Goal: Transaction & Acquisition: Purchase product/service

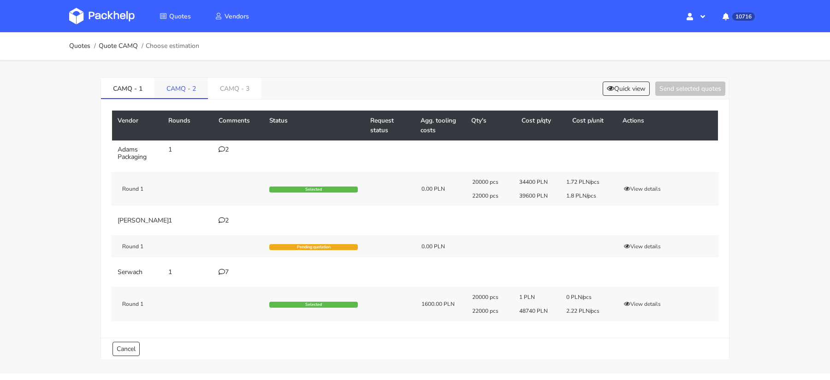
click at [181, 90] on link "CAMQ - 2" at bounding box center [181, 88] width 53 height 20
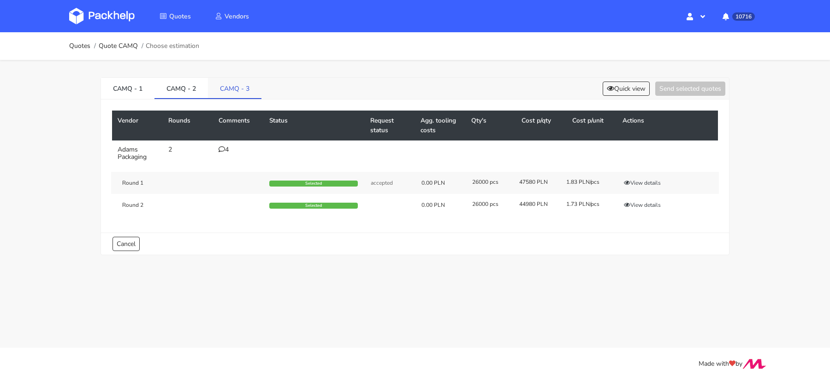
click at [219, 93] on link "CAMQ - 3" at bounding box center [234, 88] width 53 height 20
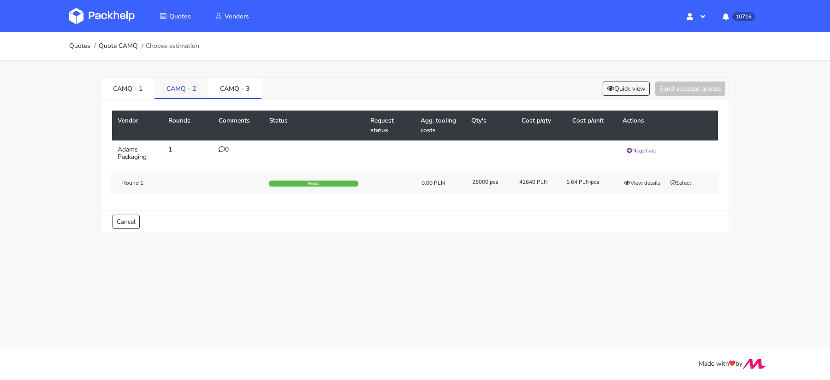
click at [168, 93] on link "CAMQ - 2" at bounding box center [181, 88] width 53 height 20
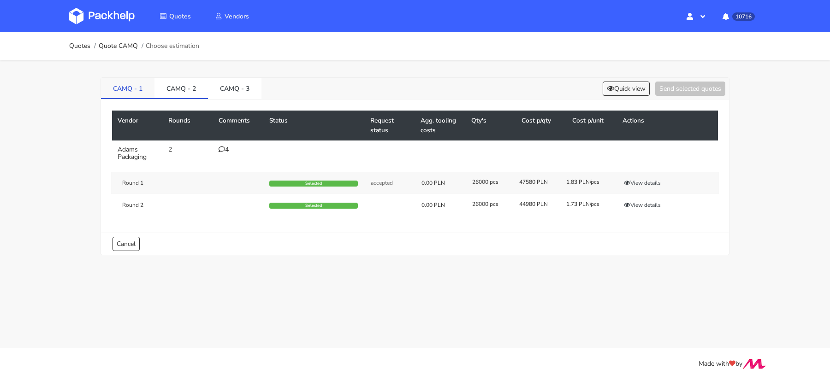
click at [132, 89] on link "CAMQ - 1" at bounding box center [127, 88] width 53 height 20
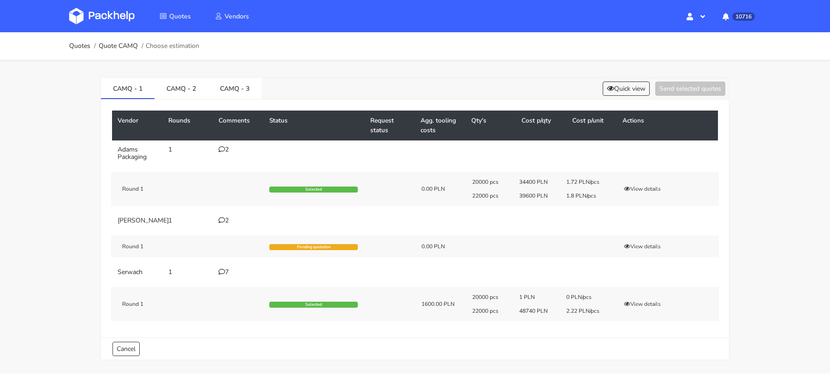
click at [106, 13] on img at bounding box center [101, 16] width 65 height 17
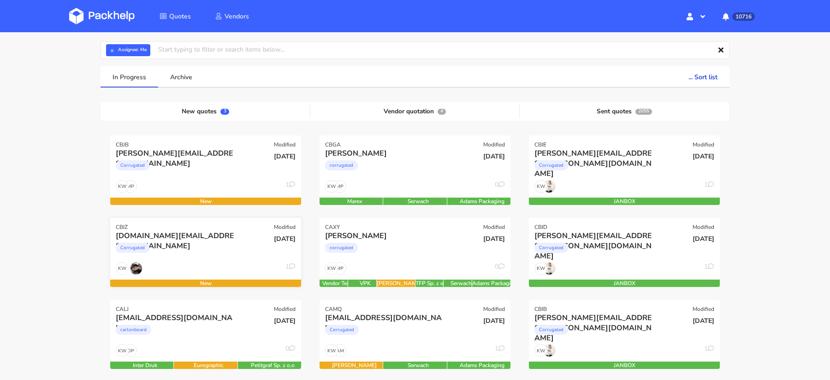
scroll to position [38, 0]
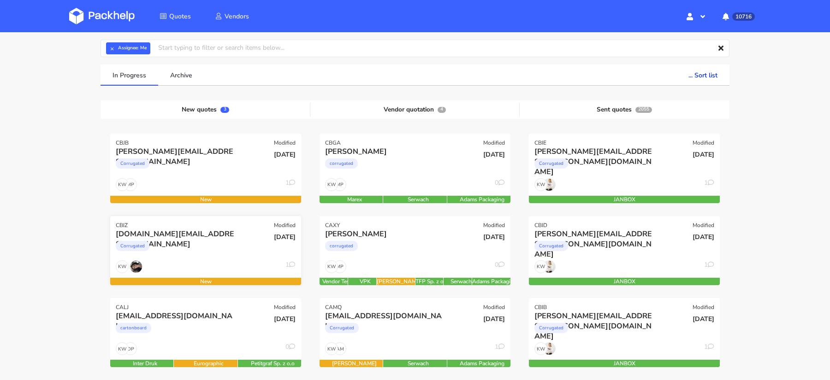
click at [179, 254] on div "Corrugated" at bounding box center [177, 248] width 122 height 18
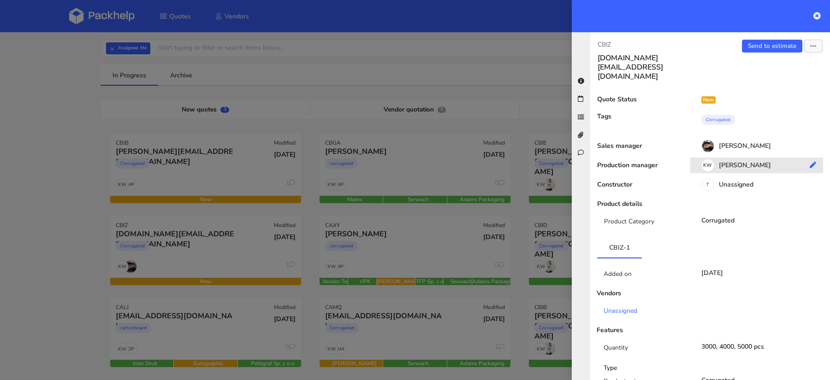
click at [729, 162] on div "KW Klaudia Wiśniewska" at bounding box center [760, 167] width 140 height 10
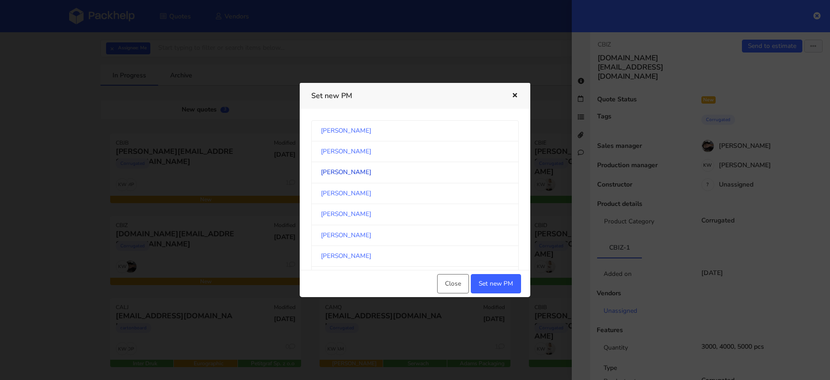
scroll to position [481, 0]
click at [416, 185] on link "Michał Palasek" at bounding box center [415, 194] width 208 height 21
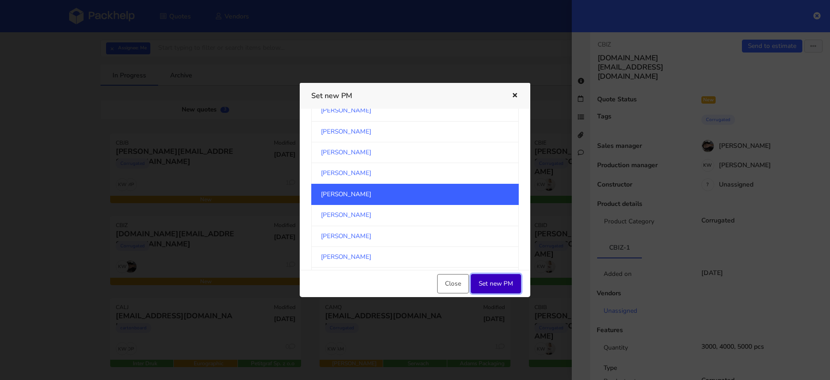
drag, startPoint x: 507, startPoint y: 283, endPoint x: 447, endPoint y: 270, distance: 60.8
click at [507, 283] on button "Set new PM" at bounding box center [496, 283] width 50 height 19
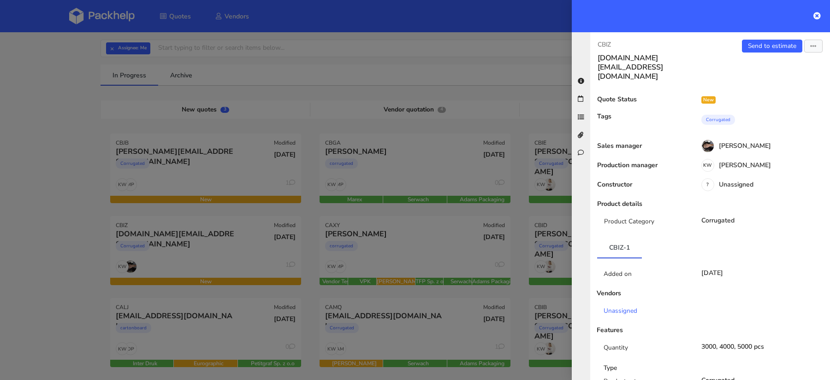
click at [31, 180] on div at bounding box center [415, 190] width 830 height 380
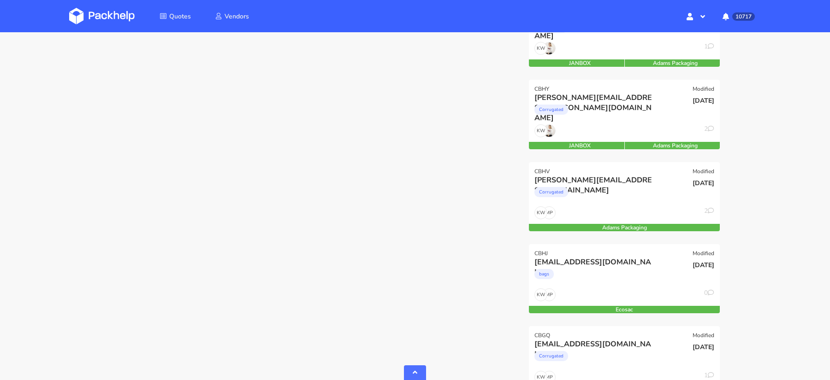
scroll to position [508, 0]
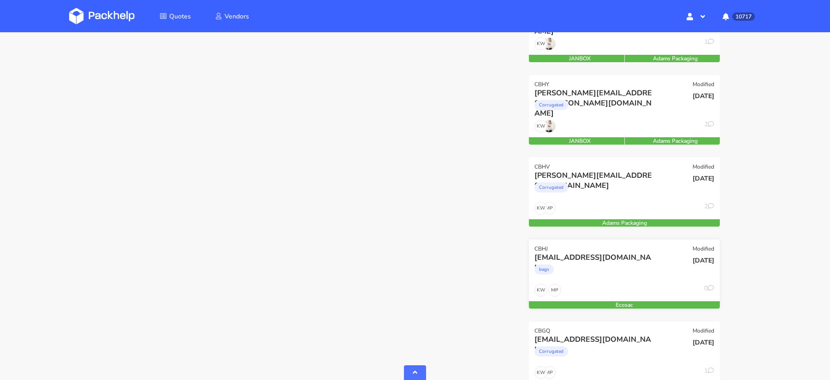
click at [617, 275] on div "bags" at bounding box center [596, 272] width 122 height 18
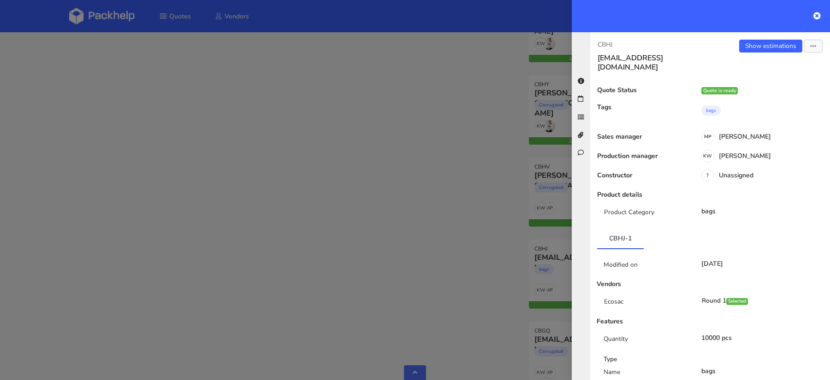
click at [734, 261] on div "08 Sep 2025" at bounding box center [763, 264] width 137 height 7
click at [759, 45] on link "Show estimations" at bounding box center [770, 46] width 63 height 13
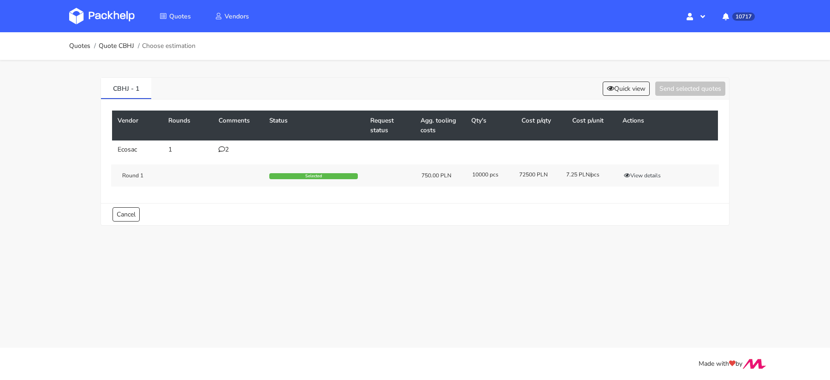
click at [645, 181] on div "Round 1 Selected 750.00 PLN 10000 pcs 72500 PLN 7.25 PLN/pcs View details" at bounding box center [415, 176] width 608 height 22
click at [650, 172] on button "View details" at bounding box center [642, 175] width 45 height 9
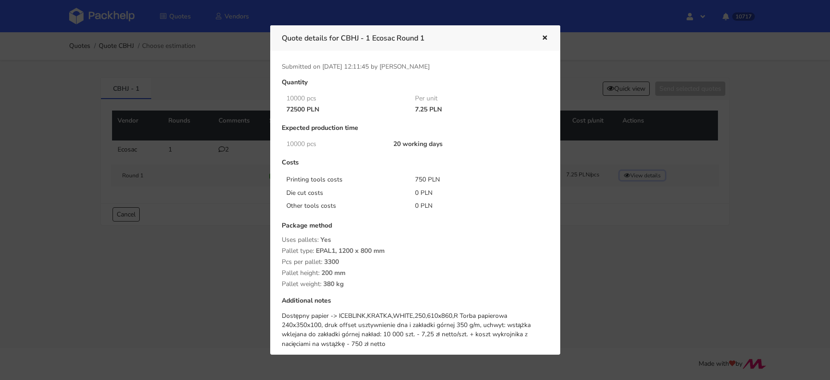
scroll to position [107, 0]
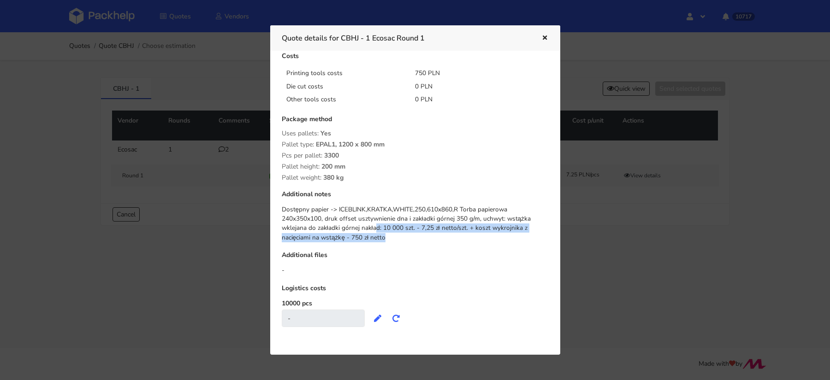
click at [315, 233] on div "Dostępny papier -> ICEBLINK,KRATKA,WHITE,250,610x860,R Torba papierowa 240x350x…" at bounding box center [415, 224] width 267 height 38
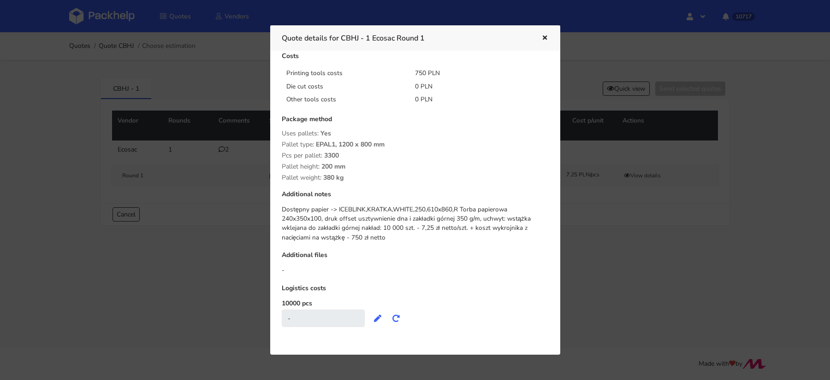
click at [309, 233] on div "Dostępny papier -> ICEBLINK,KRATKA,WHITE,250,610x860,R Torba papierowa 240x350x…" at bounding box center [415, 224] width 267 height 38
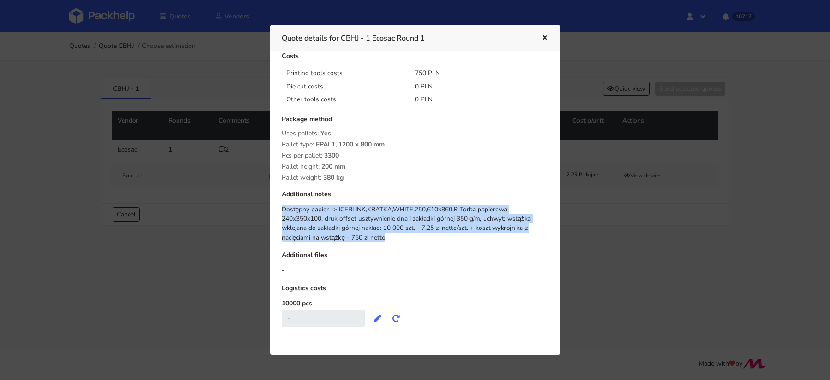
drag, startPoint x: 302, startPoint y: 237, endPoint x: 283, endPoint y: 209, distance: 33.9
click at [282, 209] on div "Dostępny papier -> ICEBLINK,KRATKA,WHITE,250,610x860,R Torba papierowa 240x350x…" at bounding box center [415, 224] width 267 height 38
click at [299, 230] on div "Dostępny papier -> ICEBLINK,KRATKA,WHITE,250,610x860,R Torba papierowa 240x350x…" at bounding box center [415, 224] width 267 height 38
drag, startPoint x: 302, startPoint y: 238, endPoint x: 281, endPoint y: 211, distance: 34.6
click at [282, 211] on div "Dostępny papier -> ICEBLINK,KRATKA,WHITE,250,610x860,R Torba papierowa 240x350x…" at bounding box center [415, 224] width 267 height 38
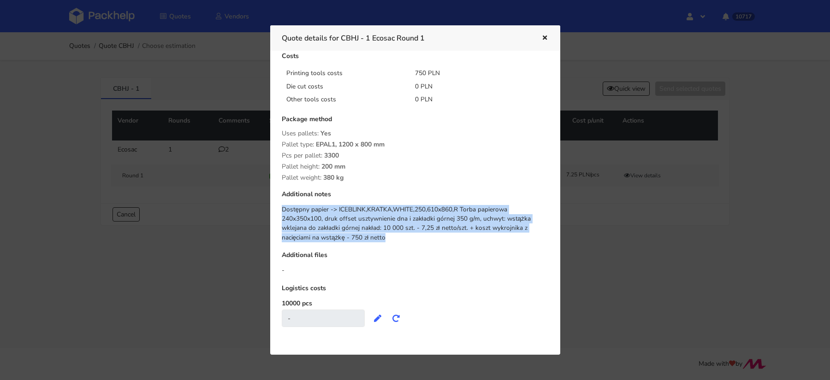
click at [197, 247] on div at bounding box center [415, 190] width 830 height 380
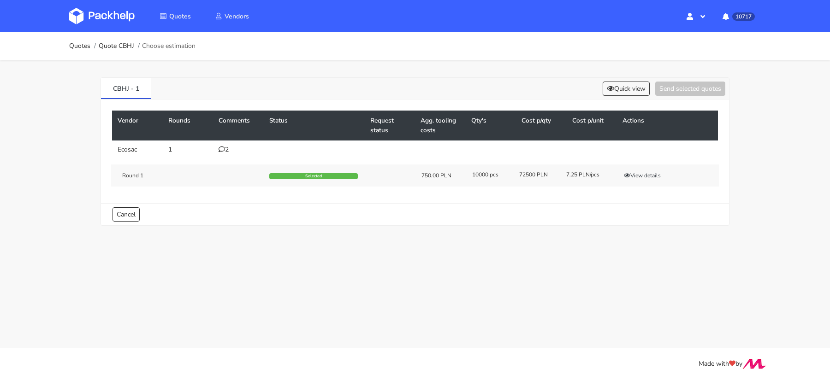
click at [222, 152] on icon at bounding box center [222, 149] width 6 height 6
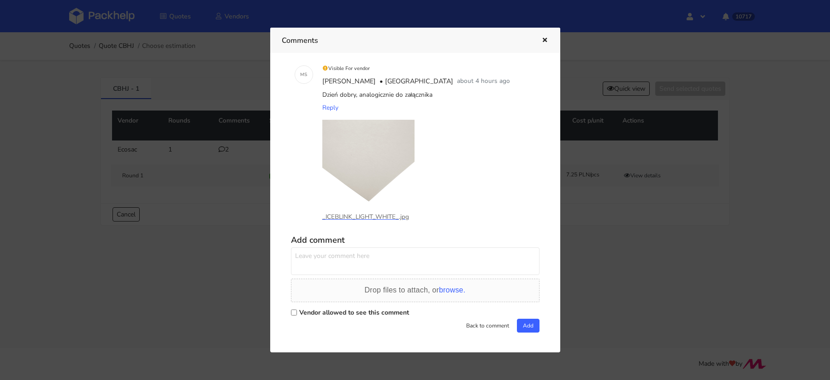
scroll to position [0, 0]
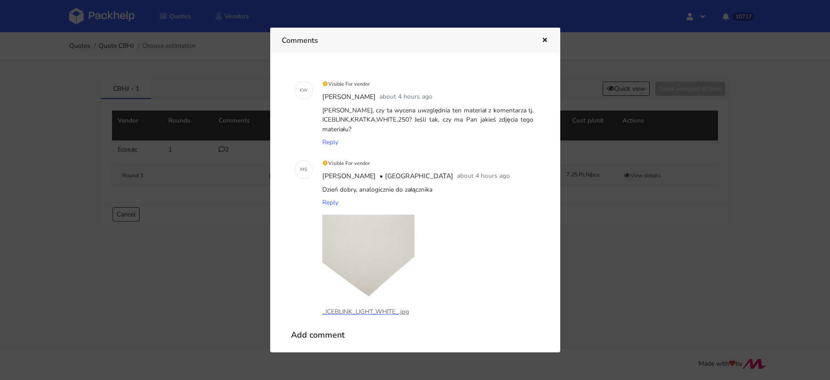
click at [168, 251] on div at bounding box center [415, 190] width 830 height 380
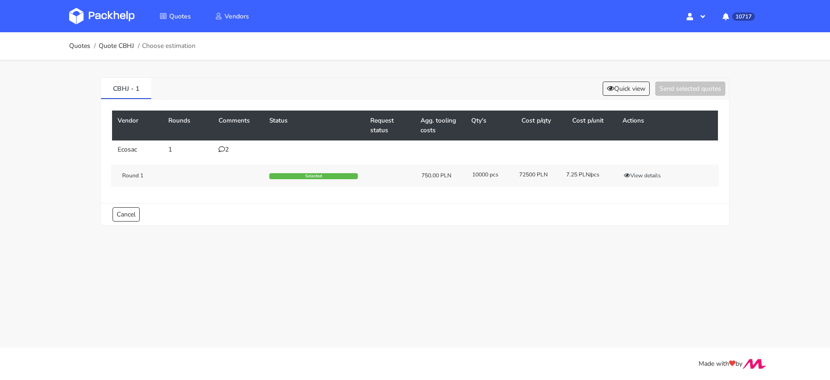
click at [223, 149] on icon at bounding box center [222, 149] width 6 height 6
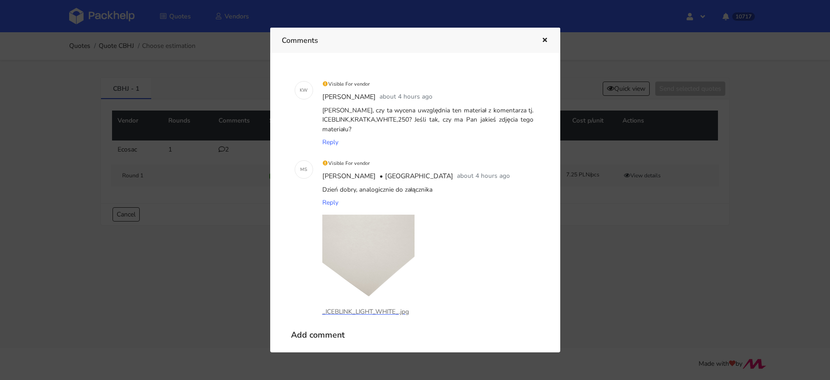
click at [615, 90] on div at bounding box center [415, 190] width 830 height 380
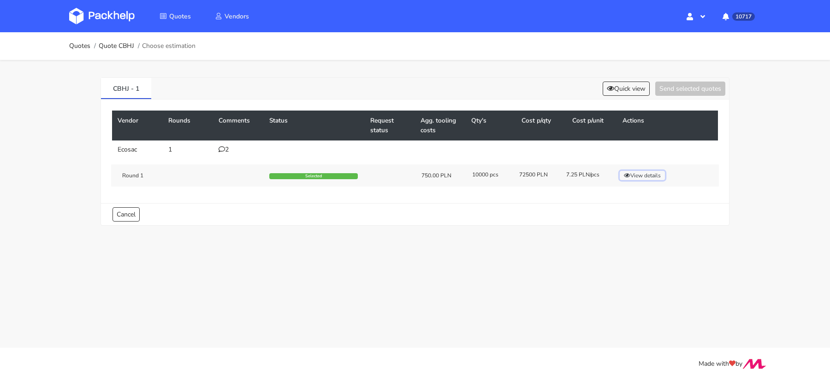
click at [648, 175] on button "View details" at bounding box center [642, 175] width 45 height 9
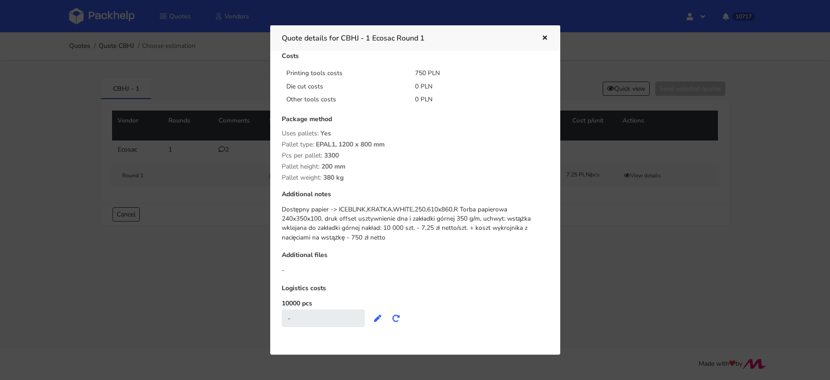
click at [621, 255] on div at bounding box center [415, 190] width 830 height 380
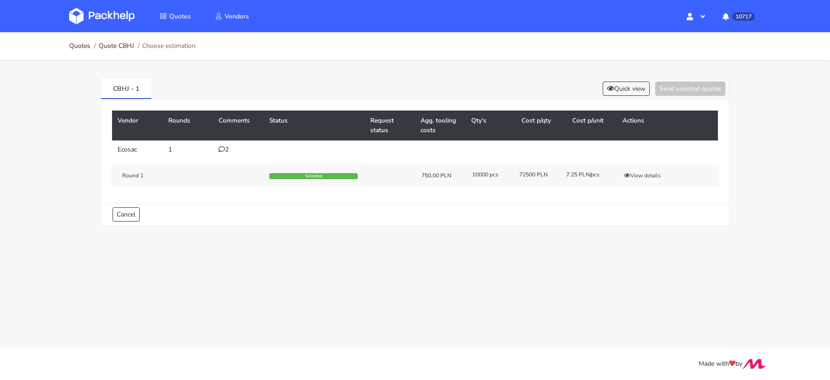
click at [223, 149] on icon at bounding box center [222, 149] width 6 height 6
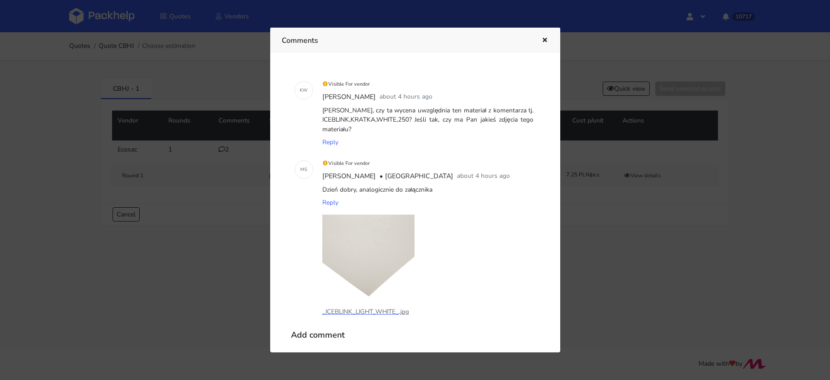
scroll to position [95, 0]
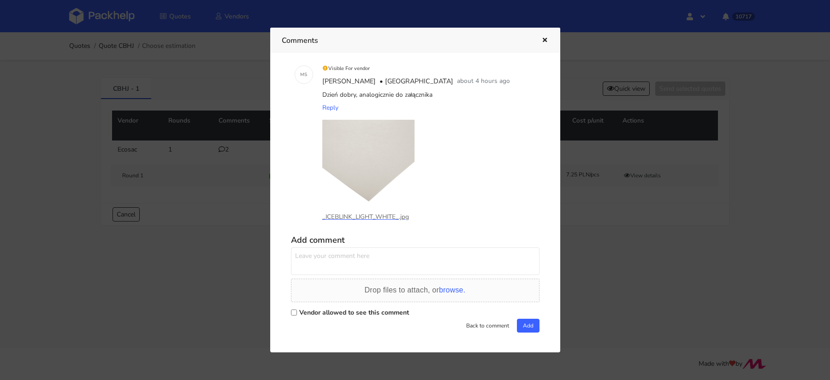
click at [217, 208] on div at bounding box center [415, 190] width 830 height 380
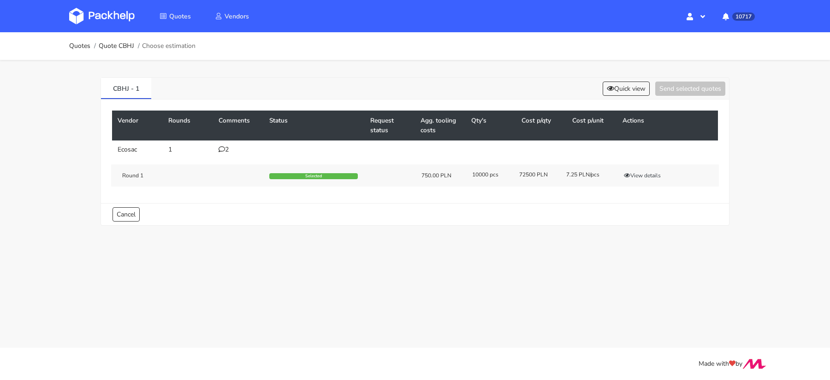
click at [220, 146] on icon at bounding box center [222, 149] width 6 height 6
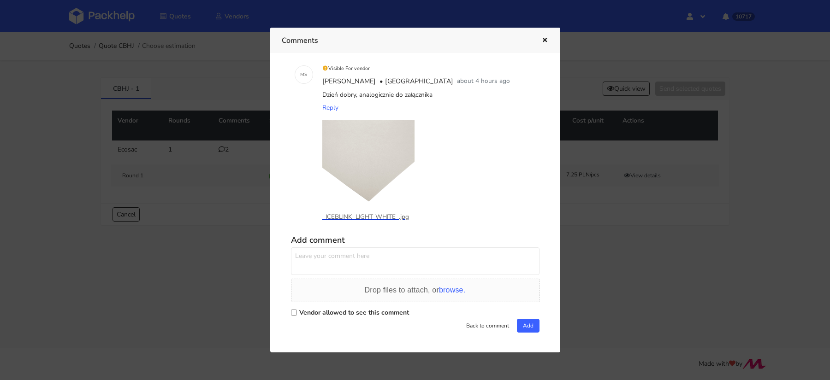
scroll to position [0, 0]
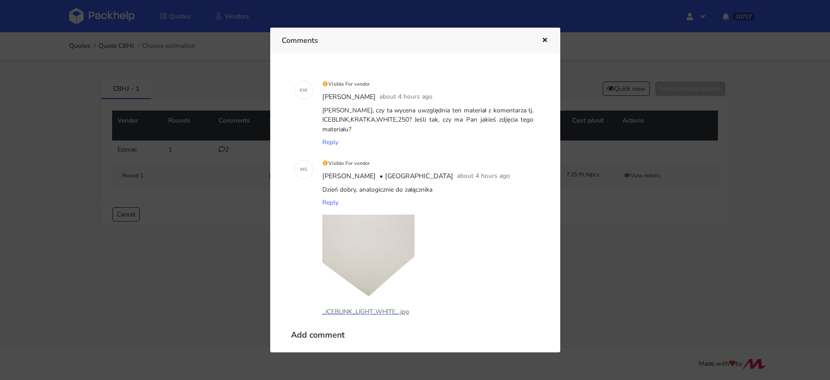
click at [645, 178] on div at bounding box center [415, 190] width 830 height 380
click at [646, 178] on button "View details" at bounding box center [642, 175] width 45 height 9
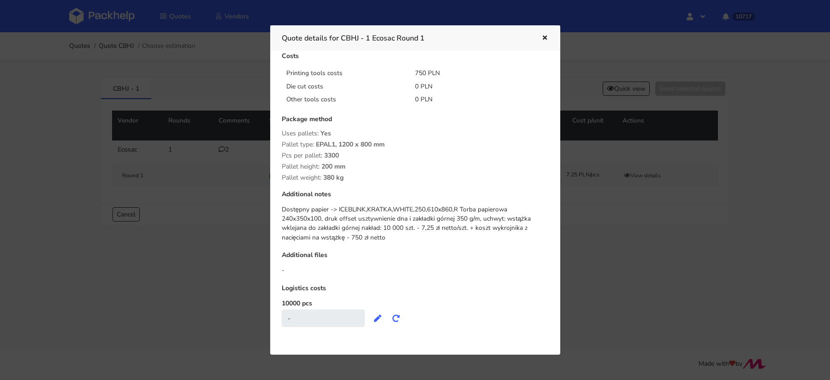
click at [233, 250] on div at bounding box center [415, 190] width 830 height 380
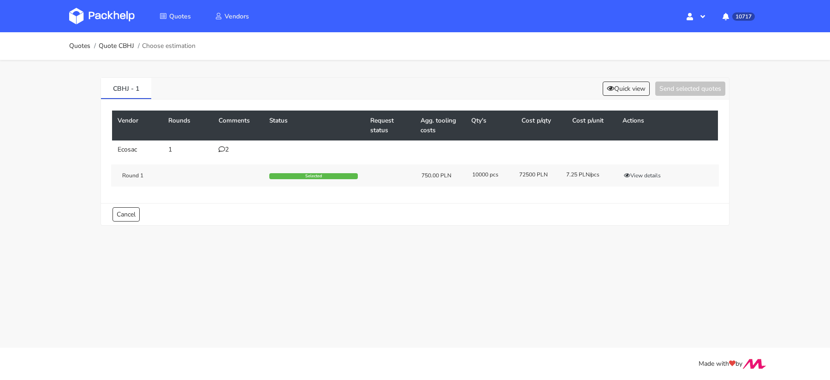
click at [223, 149] on icon at bounding box center [222, 149] width 6 height 6
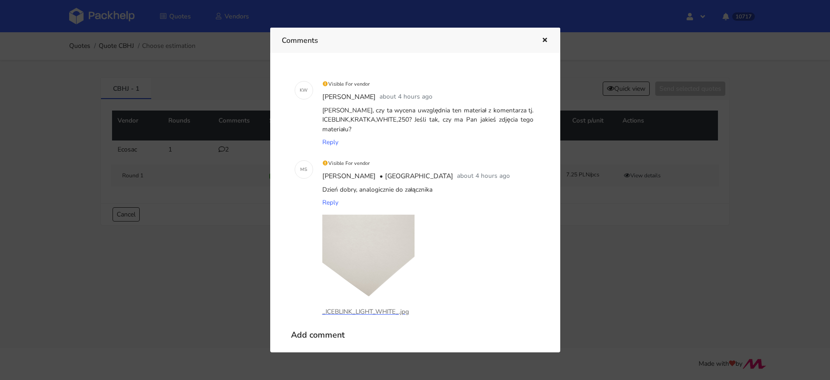
scroll to position [95, 0]
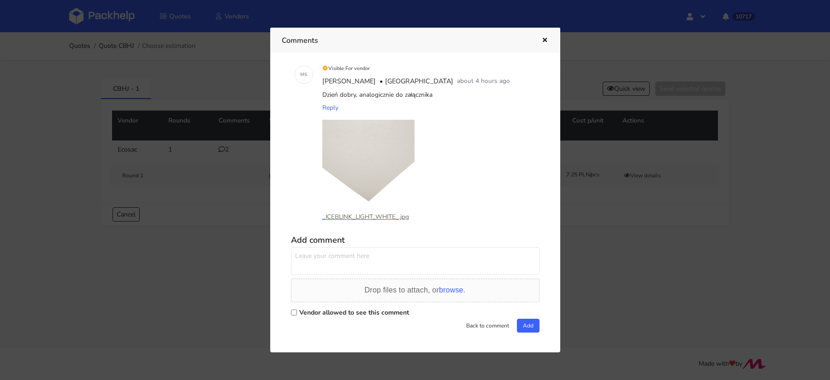
click at [300, 312] on label "Vendor allowed to see this comment" at bounding box center [354, 313] width 110 height 9
click at [297, 312] on input "Vendor allowed to see this comment" at bounding box center [294, 313] width 6 height 6
checkbox input "true"
click at [323, 256] on textarea at bounding box center [415, 262] width 249 height 28
drag, startPoint x: 454, startPoint y: 253, endPoint x: 405, endPoint y: 254, distance: 48.9
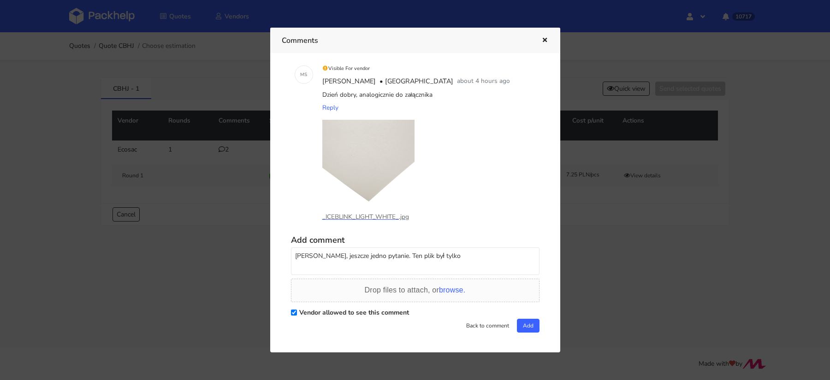
click at [406, 254] on textarea "Panie Michale, jeszcze jedno pytanie. Ten plik był tylko" at bounding box center [415, 262] width 249 height 28
type textarea "Panie Michale, jeszcze jedno pytanie. Ta torba przedstawiona w pliku jest tylko…"
click at [523, 326] on button "Add" at bounding box center [528, 326] width 23 height 14
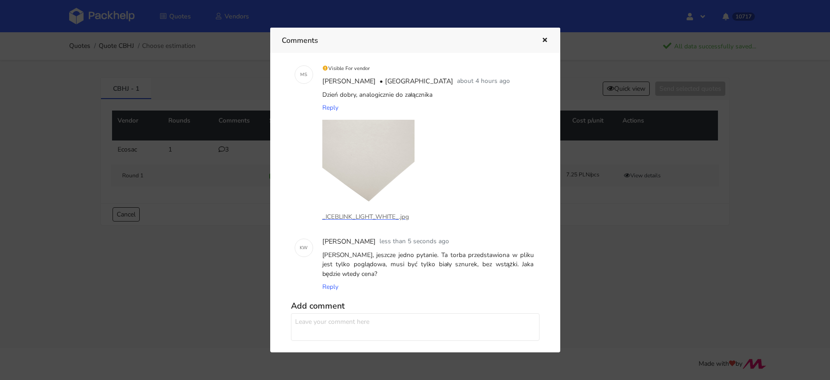
click at [177, 258] on div at bounding box center [415, 190] width 830 height 380
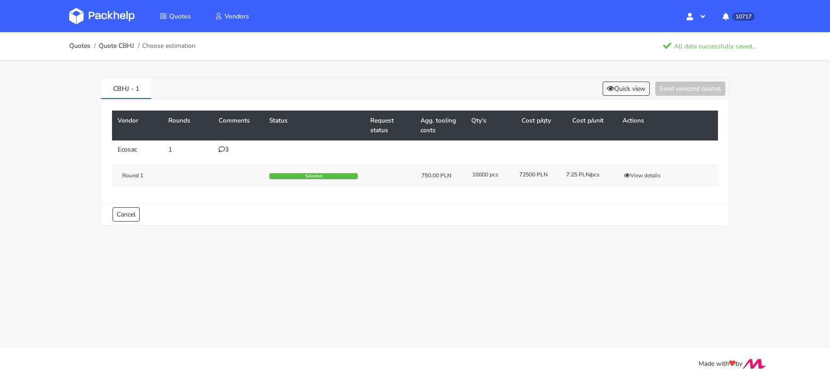
click at [118, 15] on img at bounding box center [101, 16] width 65 height 17
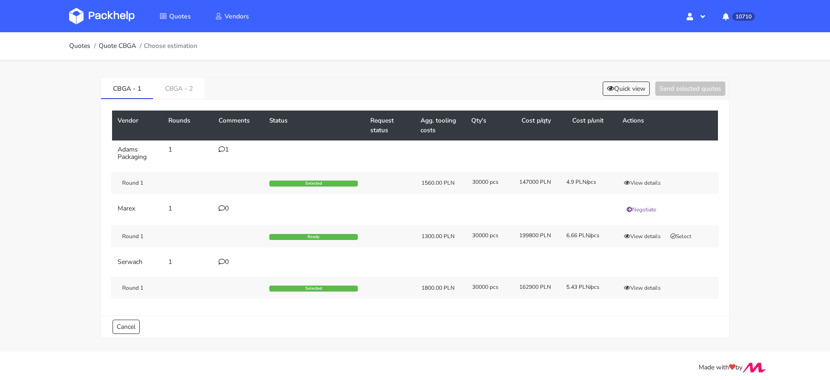
click at [153, 71] on div "CBGA - 1 CBGA - 2 Quick view Send selected quotes Vendor Rounds Comments Status…" at bounding box center [415, 206] width 664 height 292
click at [170, 84] on link "CBGA - 2" at bounding box center [179, 88] width 52 height 20
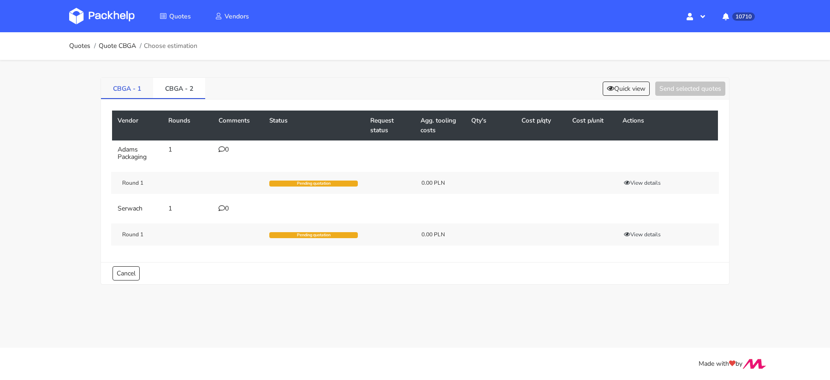
click at [107, 83] on link "CBGA - 1" at bounding box center [127, 88] width 52 height 20
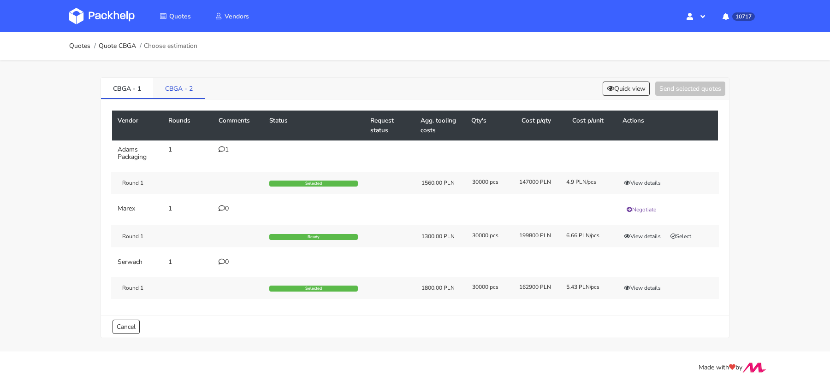
click at [172, 88] on link "CBGA - 2" at bounding box center [179, 88] width 52 height 20
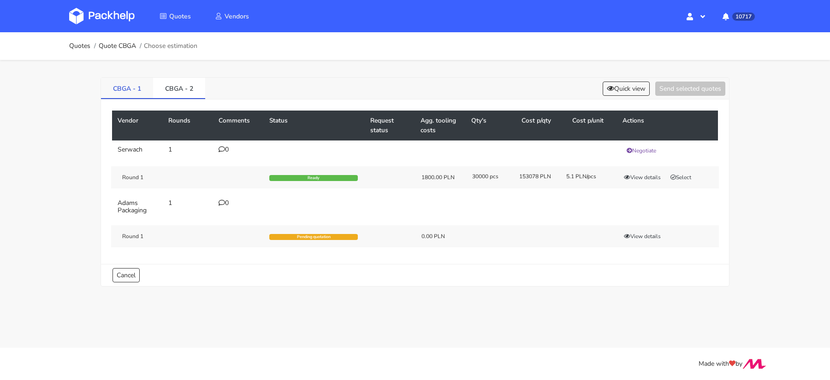
click at [125, 95] on link "CBGA - 1" at bounding box center [127, 88] width 52 height 20
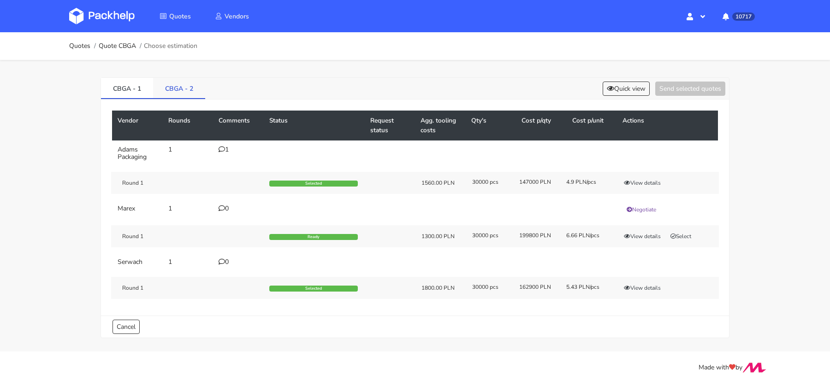
click at [176, 88] on link "CBGA - 2" at bounding box center [179, 88] width 52 height 20
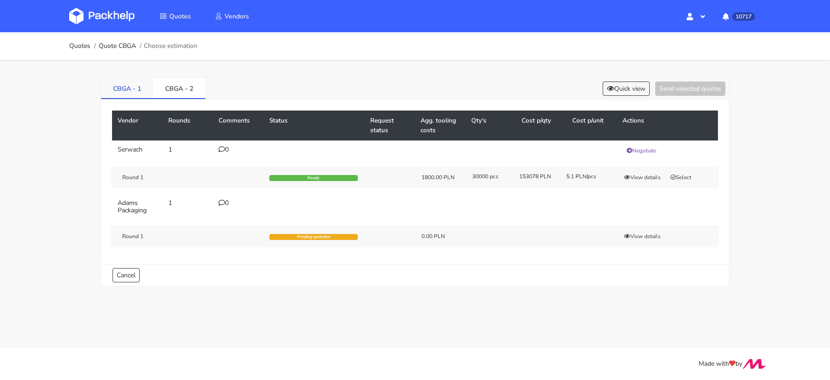
click at [116, 88] on link "CBGA - 1" at bounding box center [127, 88] width 52 height 20
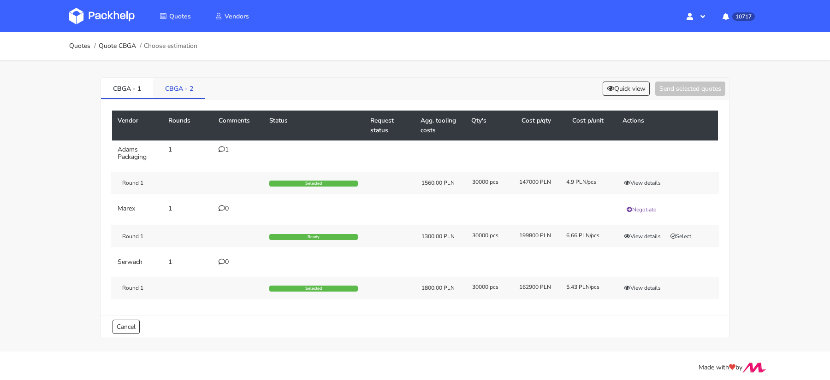
click at [168, 88] on link "CBGA - 2" at bounding box center [179, 88] width 52 height 20
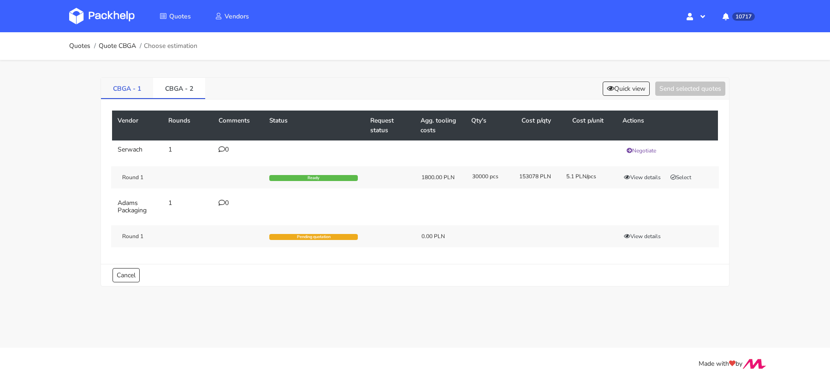
click at [125, 92] on link "CBGA - 1" at bounding box center [127, 88] width 52 height 20
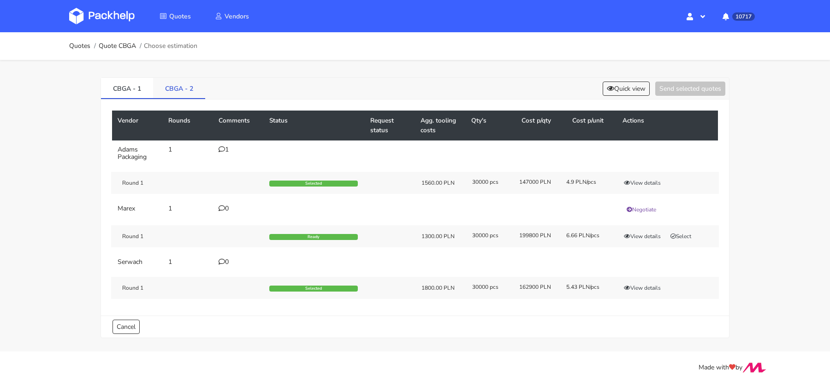
click at [180, 92] on link "CBGA - 2" at bounding box center [179, 88] width 52 height 20
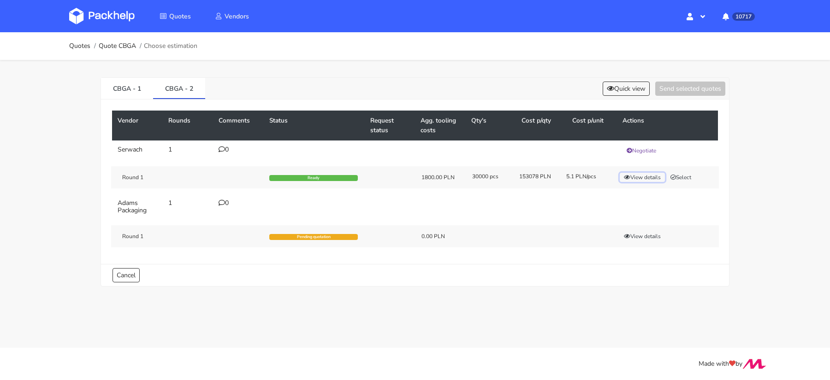
click at [637, 175] on button "View details" at bounding box center [642, 177] width 45 height 9
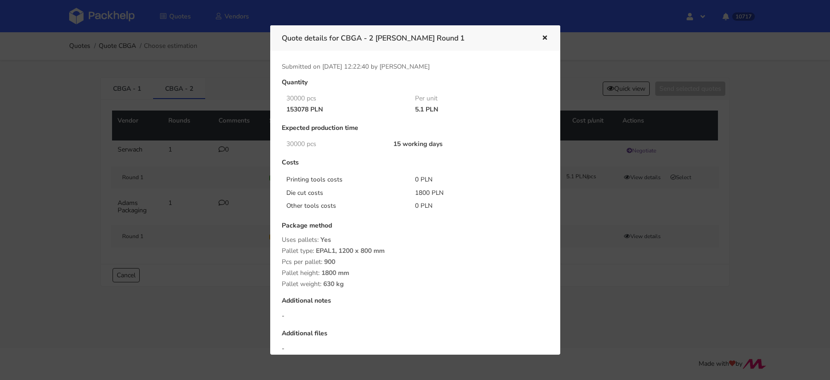
click at [232, 77] on div at bounding box center [415, 190] width 830 height 380
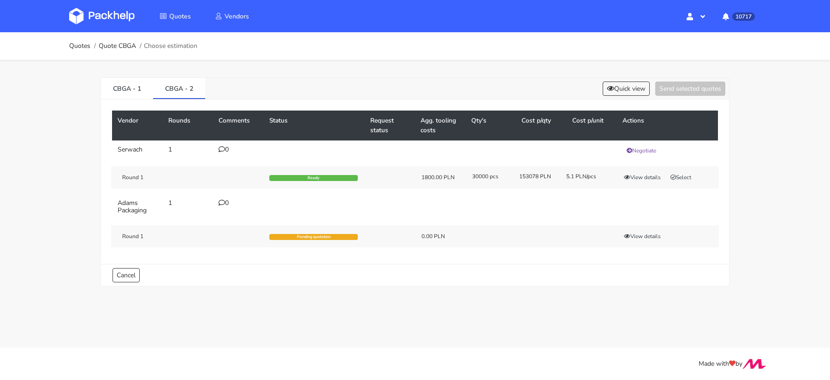
click at [109, 77] on div "CBGA - 1 CBGA - 2 Quick view Send selected quotes Vendor Rounds Comments Status…" at bounding box center [415, 181] width 629 height 209
click at [117, 83] on link "CBGA - 1" at bounding box center [127, 88] width 52 height 20
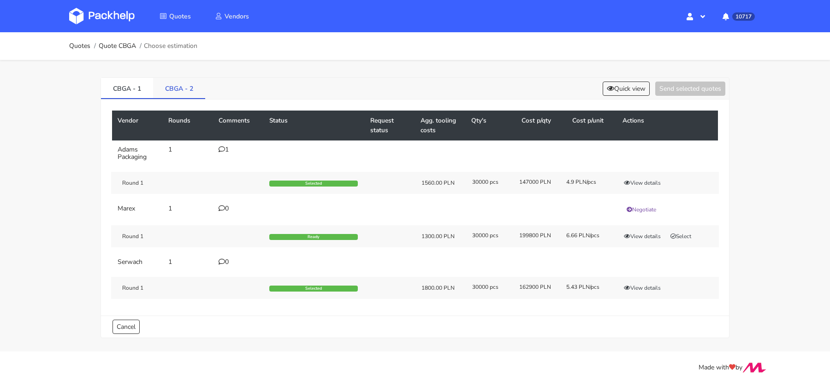
click at [175, 89] on link "CBGA - 2" at bounding box center [179, 88] width 52 height 20
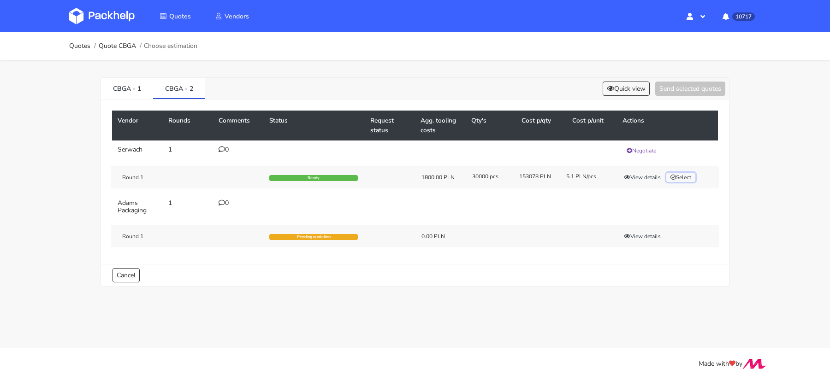
click at [680, 175] on button "Select" at bounding box center [680, 177] width 29 height 9
click at [673, 91] on button "Send selected quotes ( 1 )" at bounding box center [683, 89] width 83 height 14
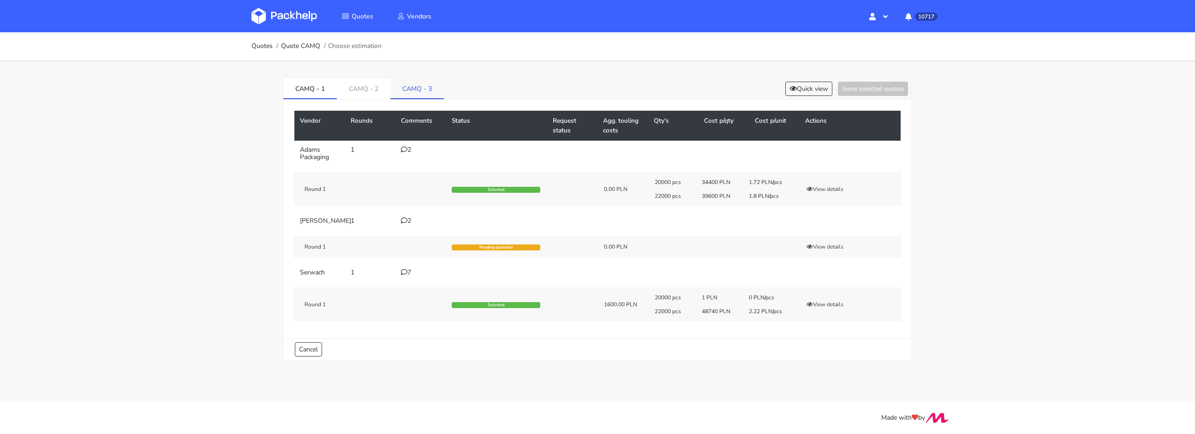
click at [418, 95] on link "CAMQ - 3" at bounding box center [416, 88] width 53 height 20
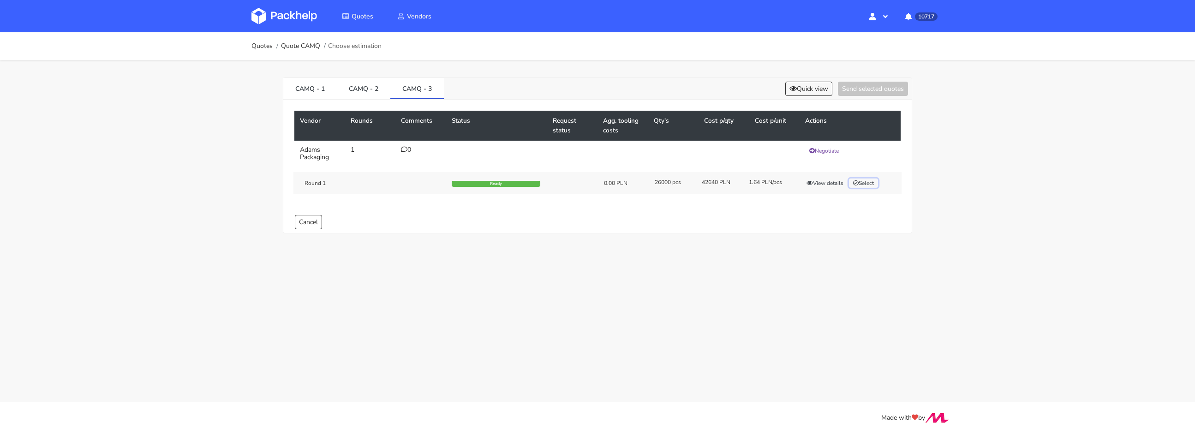
click at [874, 183] on button "Select" at bounding box center [863, 182] width 29 height 9
click at [836, 87] on button "Send selected quotes ( 1 )" at bounding box center [866, 89] width 83 height 14
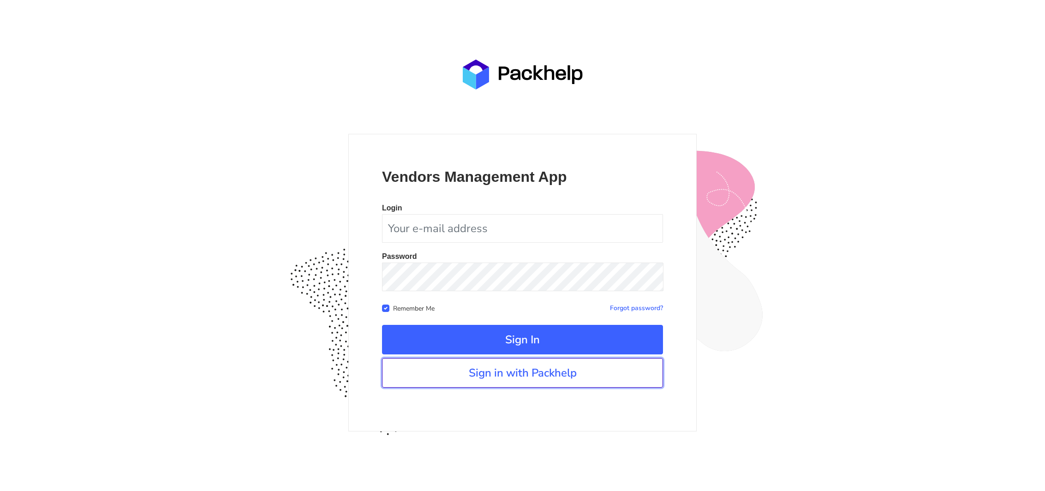
click at [537, 374] on link "Sign in with Packhelp" at bounding box center [522, 373] width 281 height 30
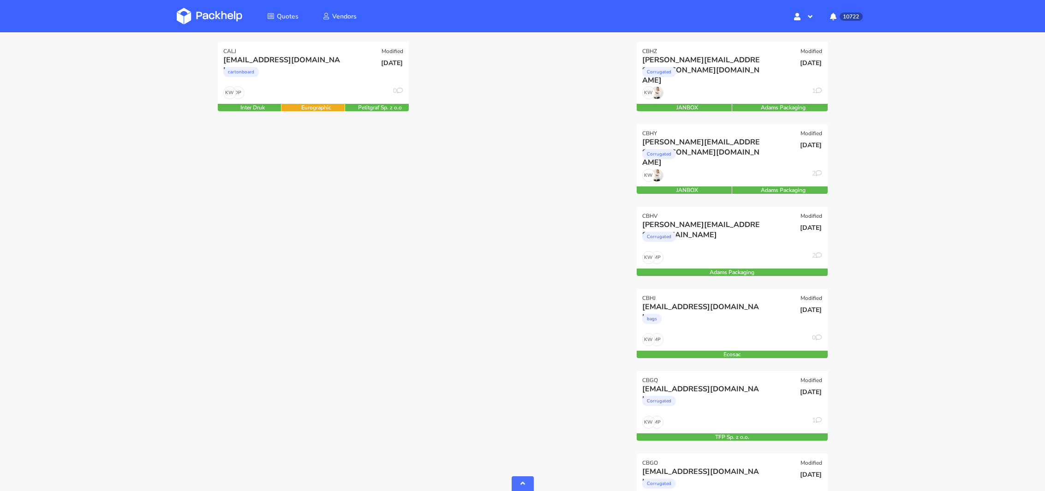
scroll to position [460, 0]
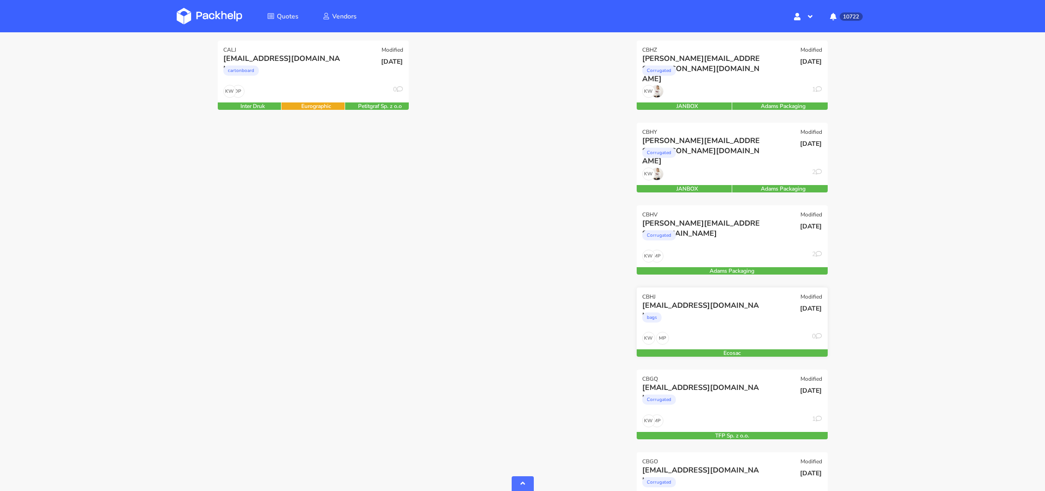
click at [733, 335] on div "MP KW 0" at bounding box center [731, 341] width 191 height 18
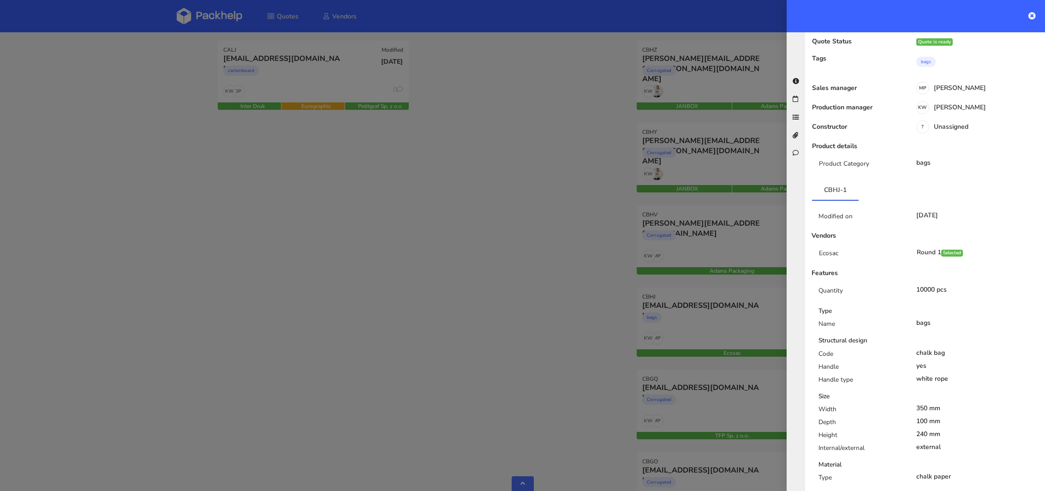
scroll to position [0, 0]
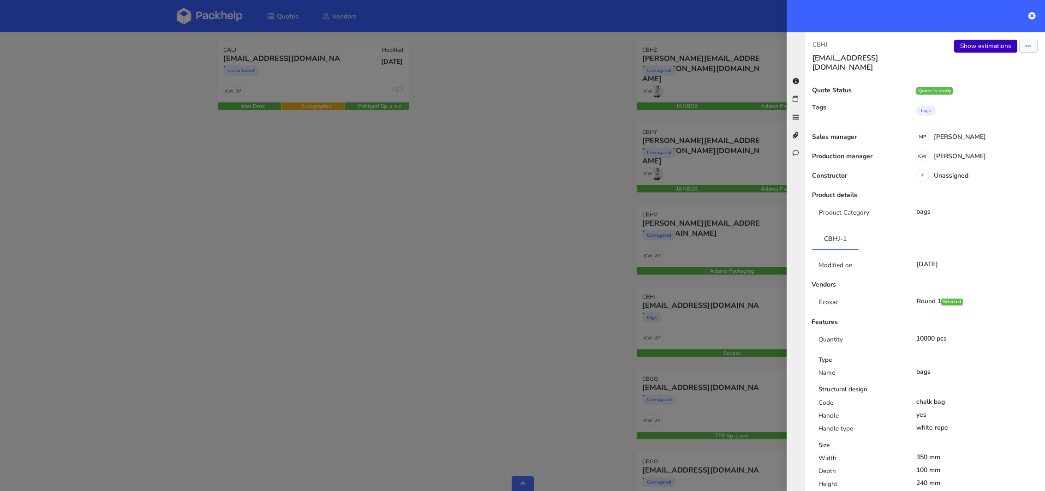
click at [986, 44] on link "Show estimations" at bounding box center [985, 46] width 63 height 13
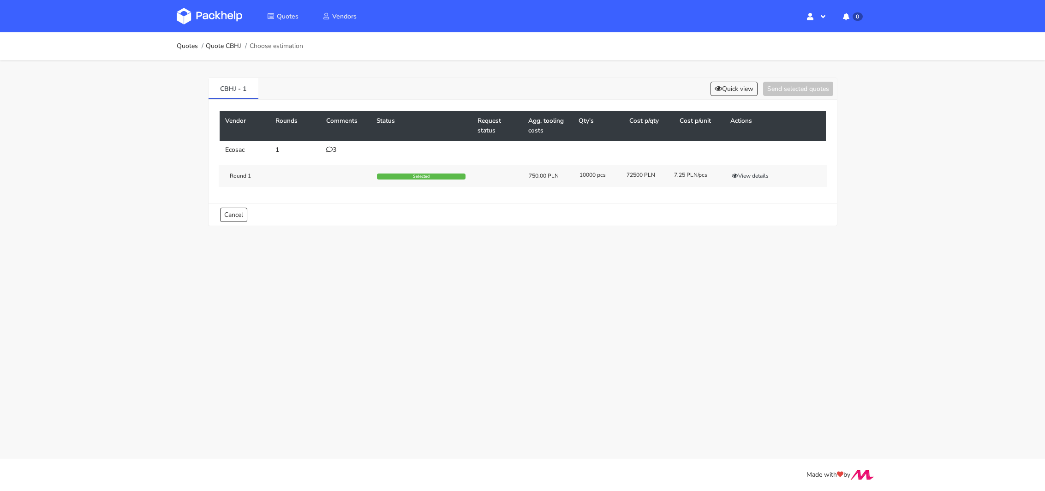
click at [333, 150] on div "3" at bounding box center [346, 149] width 40 height 7
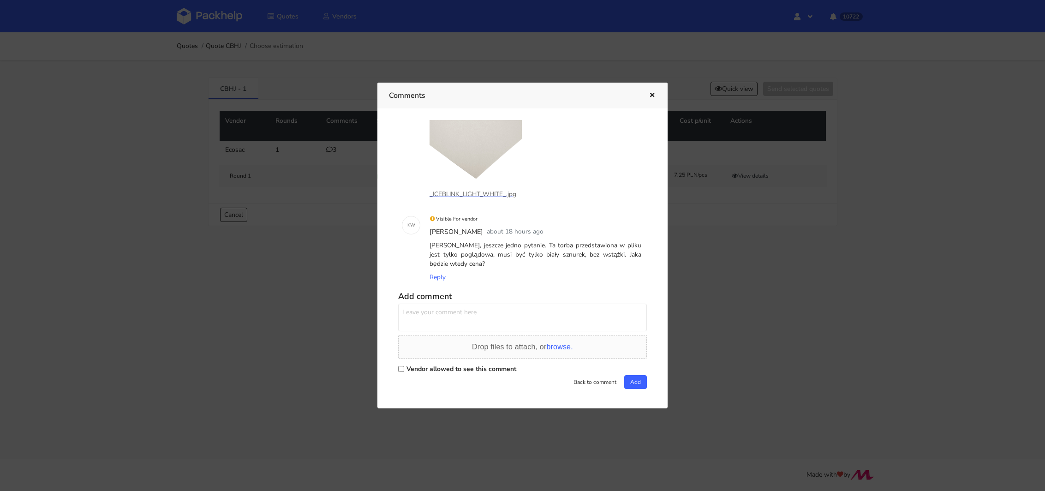
scroll to position [174, 0]
click at [399, 367] on input "Vendor allowed to see this comment" at bounding box center [401, 368] width 6 height 6
checkbox input "true"
click at [423, 323] on textarea at bounding box center [522, 317] width 249 height 28
type textarea "Panie Michale, prośba o odpowiedź odnośnie wstążki i sznurka, bo klient już dop…"
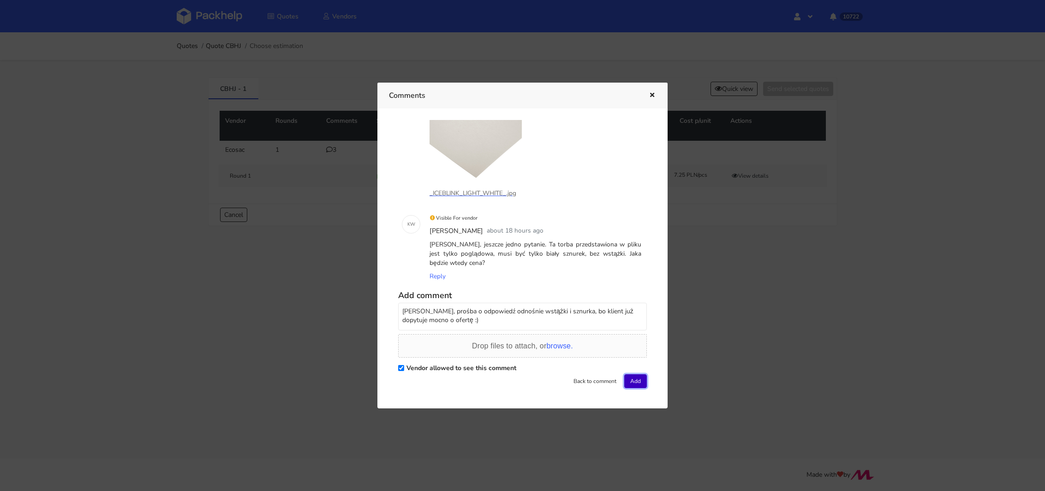
click at [637, 386] on button "Add" at bounding box center [635, 381] width 23 height 14
click at [67, 169] on div at bounding box center [522, 245] width 1045 height 491
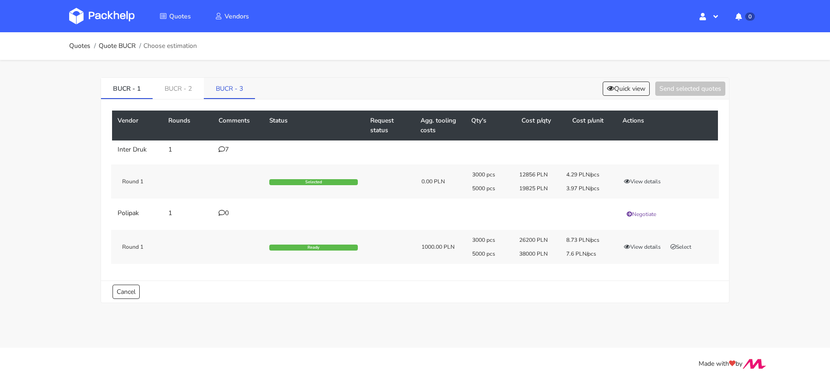
click at [230, 90] on link "BUCR - 3" at bounding box center [229, 88] width 51 height 20
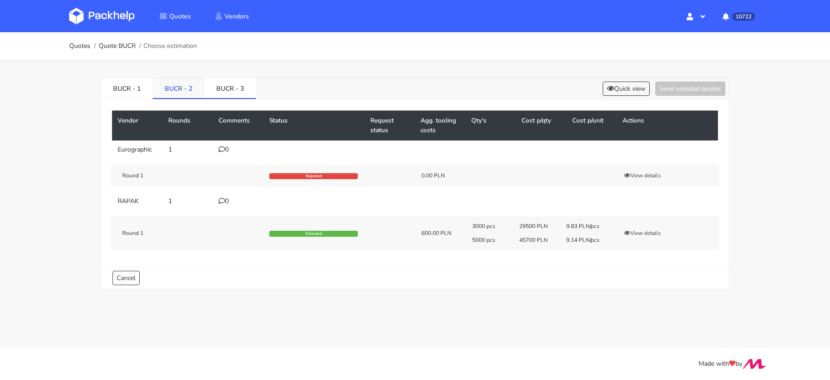
click at [174, 89] on link "BUCR - 2" at bounding box center [179, 88] width 52 height 20
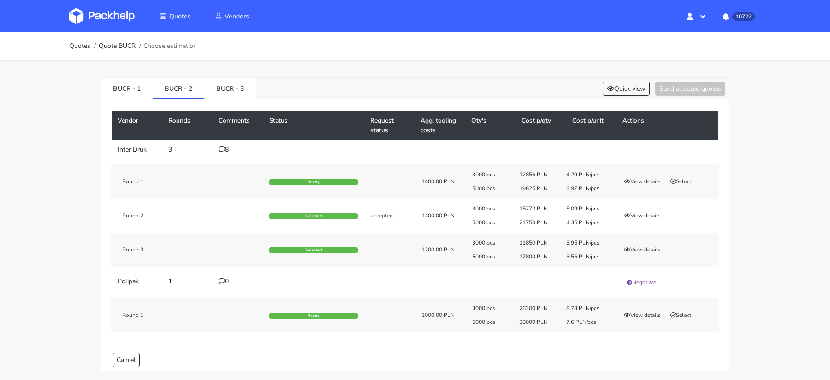
click at [222, 149] on icon at bounding box center [222, 149] width 6 height 6
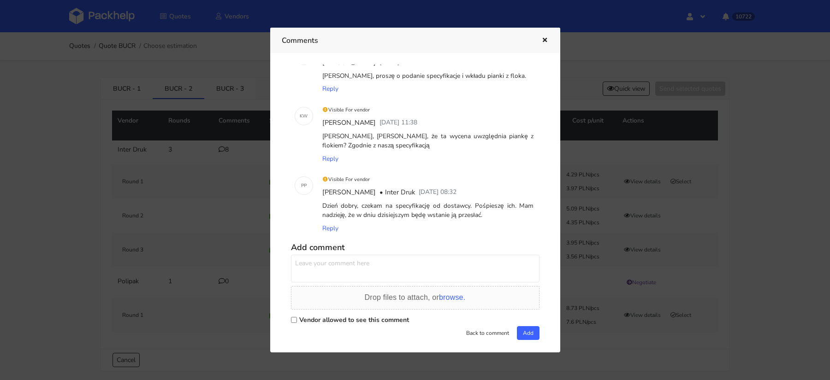
scroll to position [381, 0]
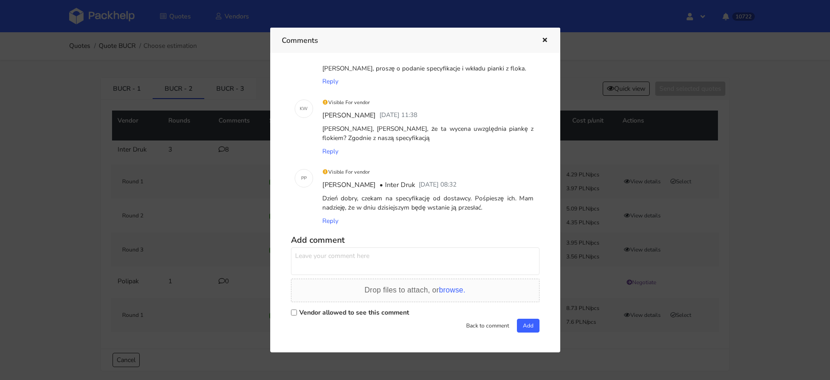
click at [147, 111] on div at bounding box center [415, 190] width 830 height 380
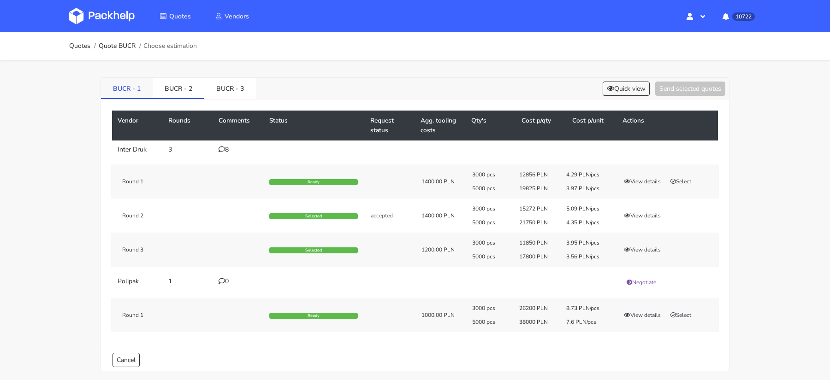
click at [132, 90] on link "BUCR - 1" at bounding box center [127, 88] width 52 height 20
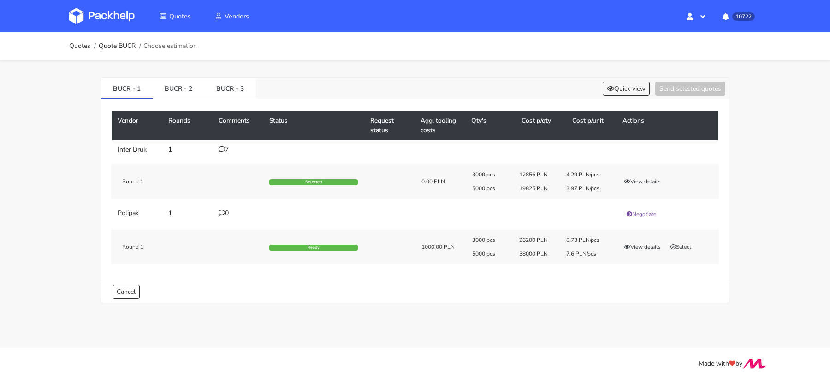
click at [224, 148] on icon at bounding box center [222, 149] width 6 height 6
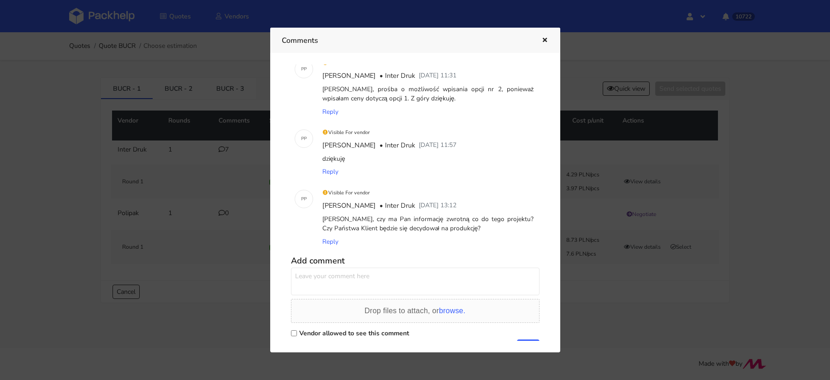
scroll to position [321, 0]
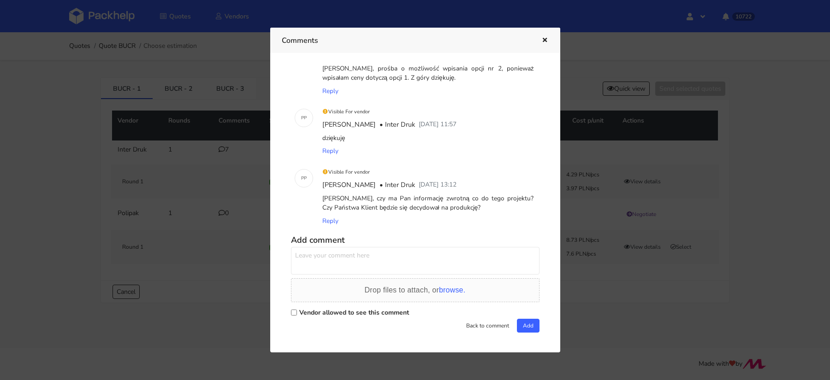
click at [190, 98] on div at bounding box center [415, 190] width 830 height 380
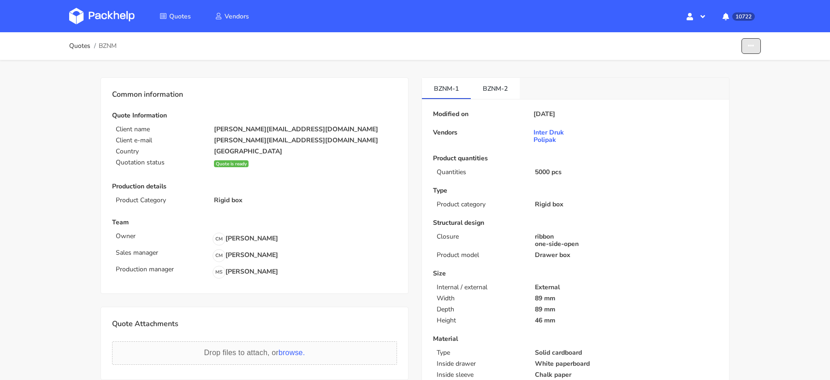
click at [752, 39] on button "button" at bounding box center [751, 46] width 19 height 16
click at [708, 98] on link "Show estimations" at bounding box center [716, 100] width 81 height 15
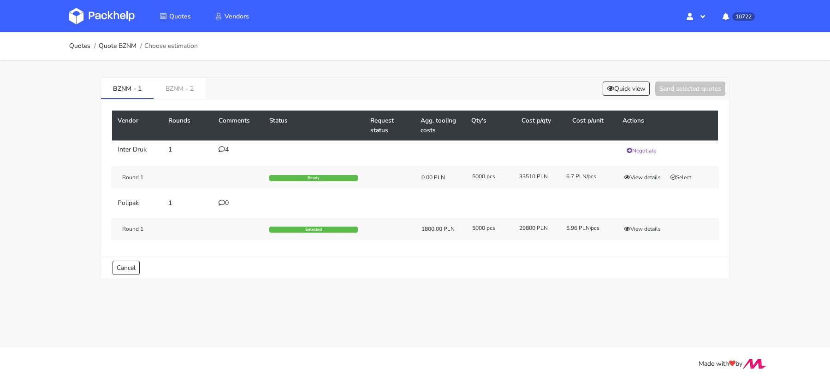
click at [231, 149] on div "4" at bounding box center [239, 149] width 40 height 7
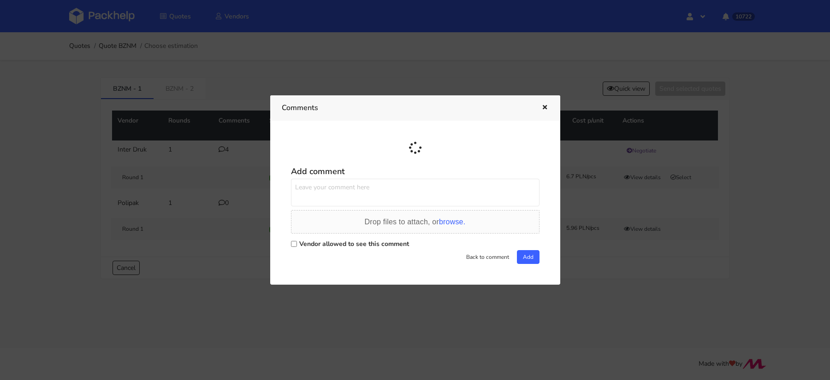
click at [224, 149] on div at bounding box center [415, 190] width 830 height 380
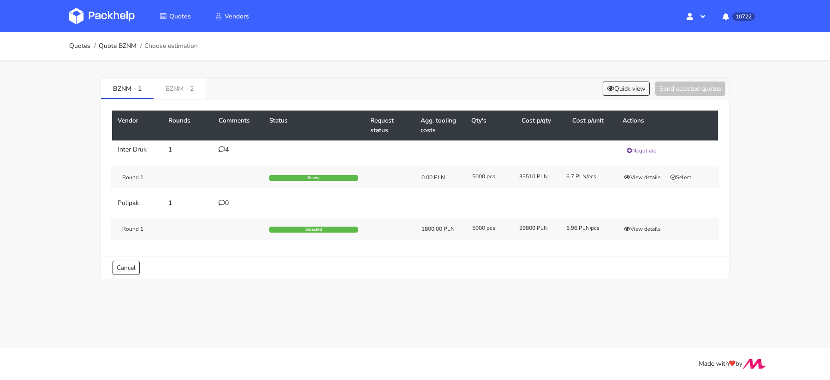
click at [224, 149] on icon at bounding box center [222, 149] width 6 height 6
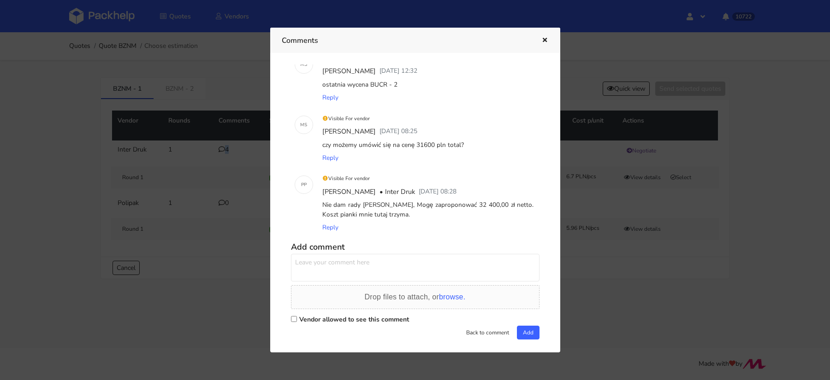
scroll to position [93, 0]
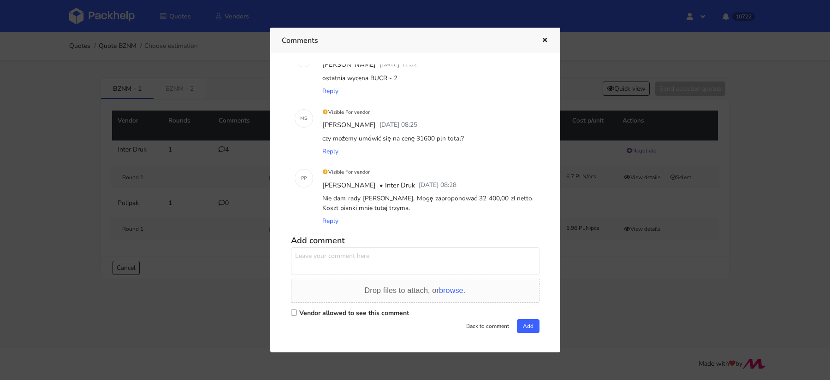
click at [208, 177] on div at bounding box center [415, 190] width 830 height 380
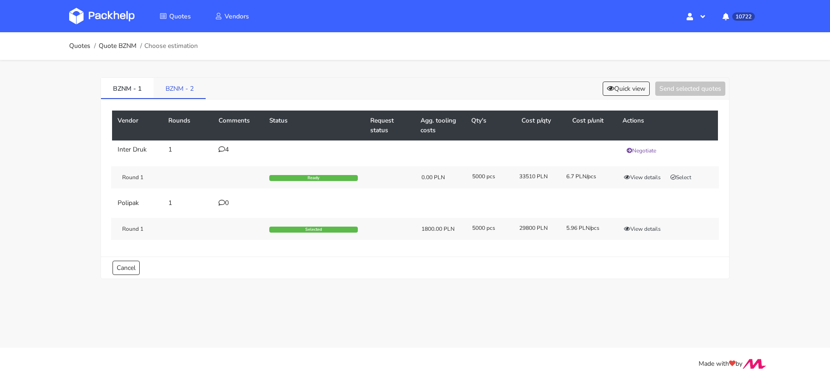
click at [186, 96] on link "BZNM - 2" at bounding box center [180, 88] width 52 height 20
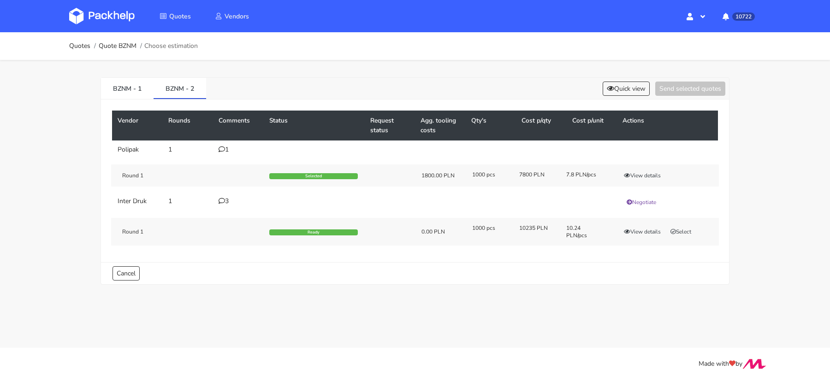
click at [224, 195] on td "3" at bounding box center [238, 202] width 51 height 20
click at [224, 196] on td "3" at bounding box center [238, 202] width 51 height 20
click at [224, 198] on icon at bounding box center [222, 201] width 6 height 6
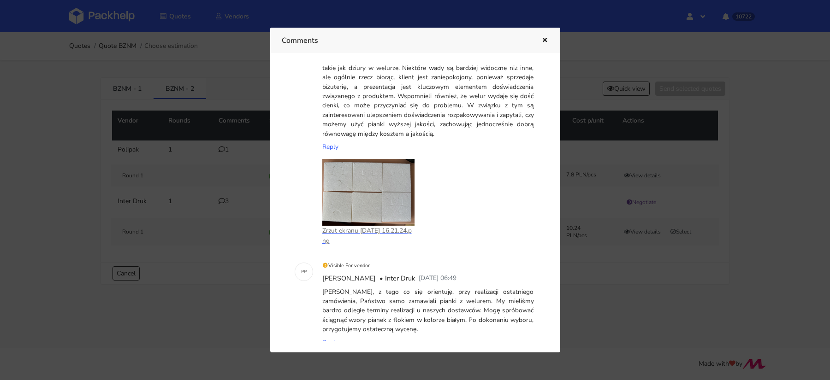
scroll to position [57, 0]
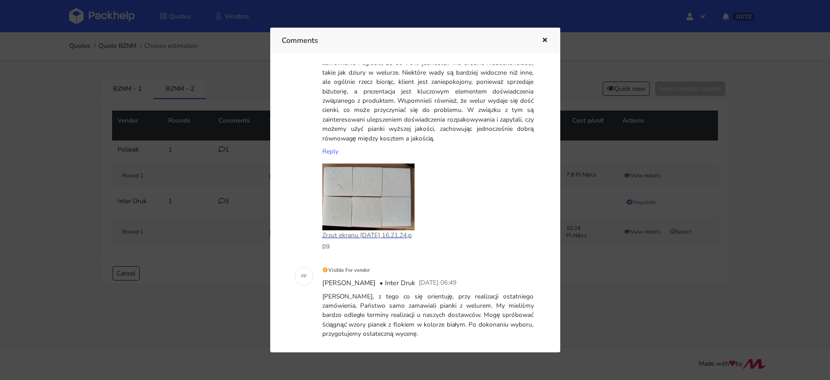
click at [391, 233] on p "Zrzut ekranu 2025-05-19 o 16.21.24.png" at bounding box center [368, 241] width 92 height 20
click at [209, 228] on div at bounding box center [415, 190] width 830 height 380
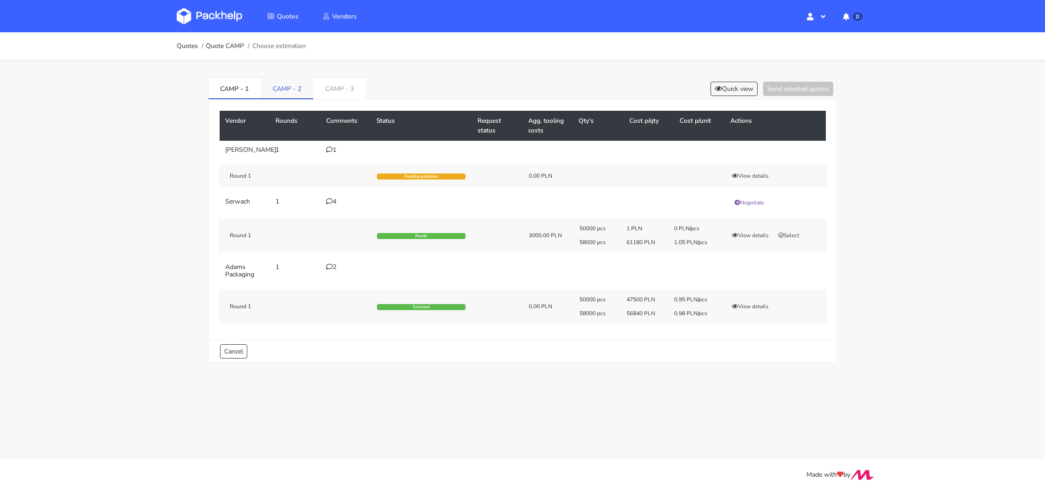
click at [295, 90] on link "CAMP - 2" at bounding box center [287, 88] width 53 height 20
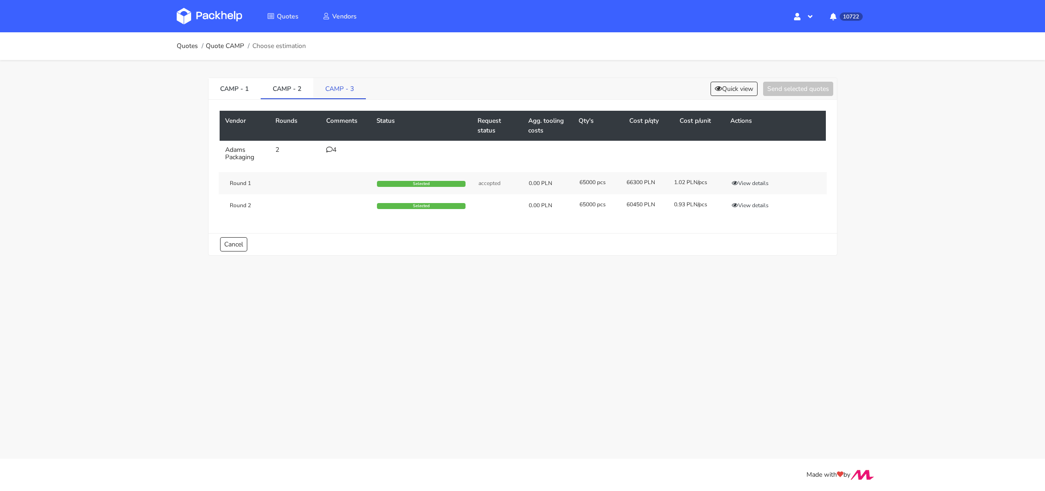
click at [330, 88] on link "CAMP - 3" at bounding box center [339, 88] width 53 height 20
click at [298, 90] on link "CAMP - 2" at bounding box center [287, 88] width 53 height 20
click at [318, 91] on link "CAMP - 3" at bounding box center [339, 88] width 53 height 20
click at [790, 174] on div "Round 1 Ready 0.00 PLN 65000 pcs 58500 PLN 0.9 PLN/pcs View details Select" at bounding box center [523, 183] width 608 height 22
click at [793, 180] on button "Select" at bounding box center [788, 182] width 29 height 9
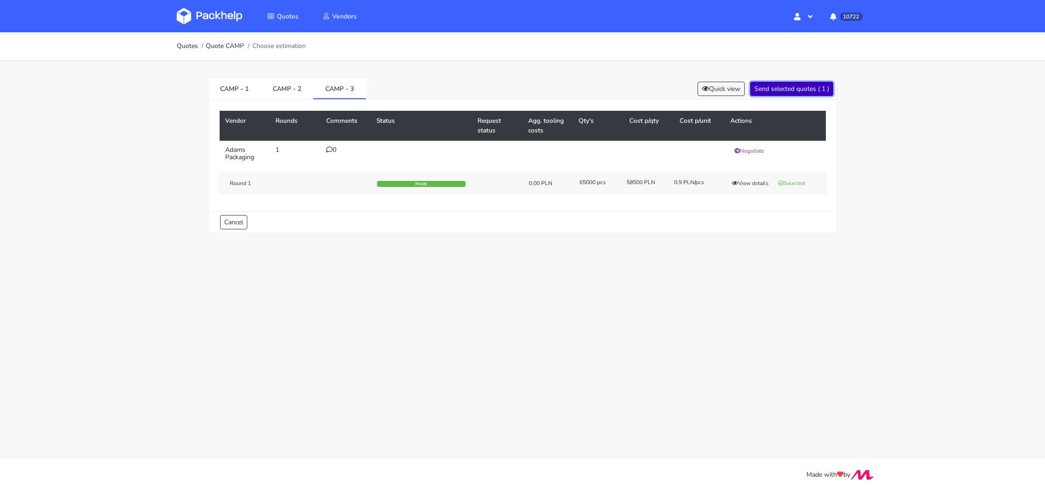
click at [801, 88] on button "Send selected quotes ( 1 )" at bounding box center [791, 89] width 83 height 14
click at [328, 89] on link "CAMP - 3" at bounding box center [339, 88] width 53 height 20
drag, startPoint x: 321, startPoint y: 89, endPoint x: 343, endPoint y: 89, distance: 22.1
click at [343, 89] on link "CAMP - 3" at bounding box center [339, 88] width 53 height 20
copy link "CAMP"
